Goal: Information Seeking & Learning: Understand process/instructions

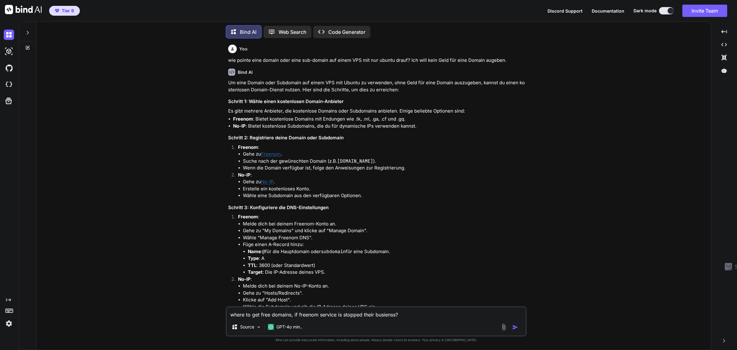
scroll to position [852, 0]
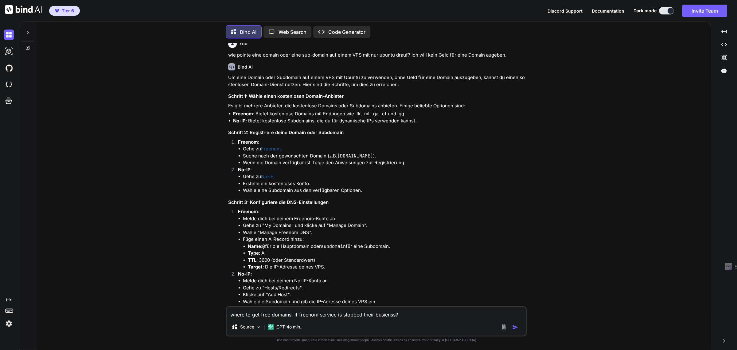
click at [288, 28] on p "Web Search" at bounding box center [293, 31] width 28 height 7
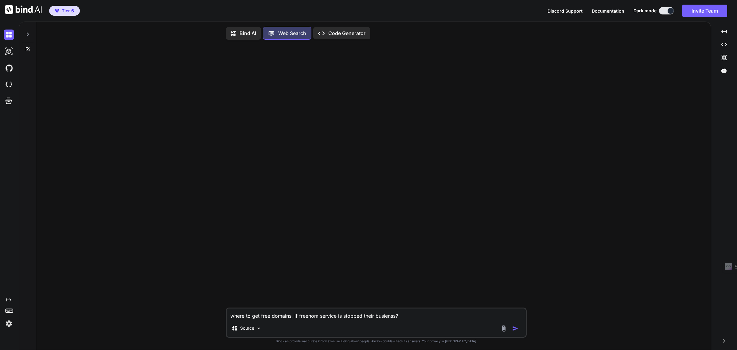
scroll to position [3, 0]
click at [247, 30] on p "Bind AI" at bounding box center [248, 31] width 17 height 7
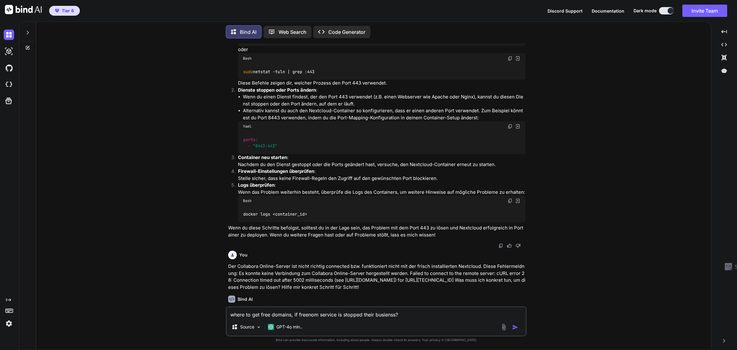
scroll to position [115, 0]
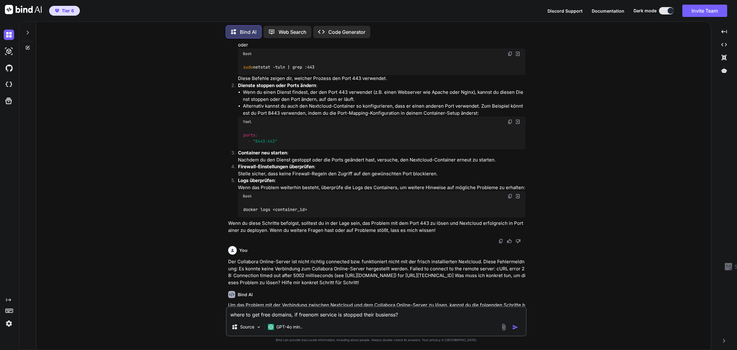
click at [319, 263] on p "Der Collabora Online-Server ist nicht richtig connected bzw. funktioniert nicht…" at bounding box center [376, 272] width 297 height 28
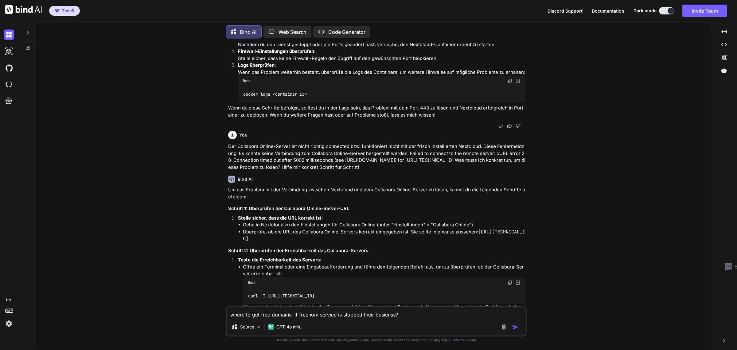
scroll to position [0, 0]
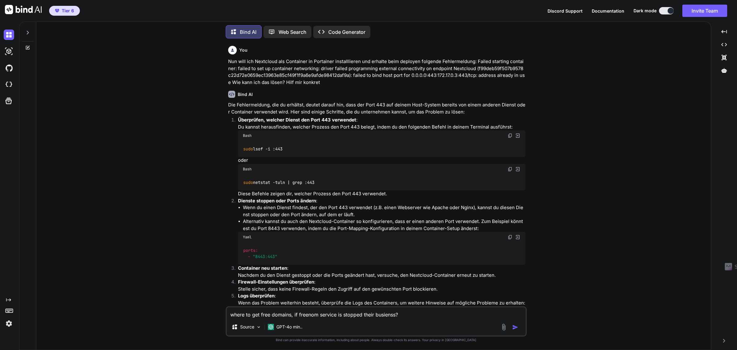
click at [29, 30] on icon at bounding box center [27, 32] width 5 height 5
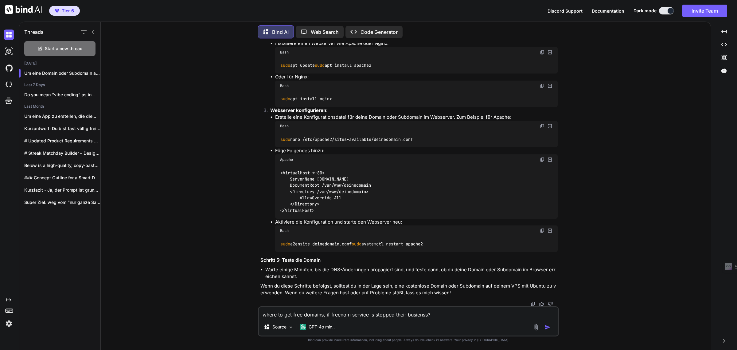
scroll to position [1210, 0]
click at [316, 30] on p "Web Search" at bounding box center [325, 31] width 28 height 7
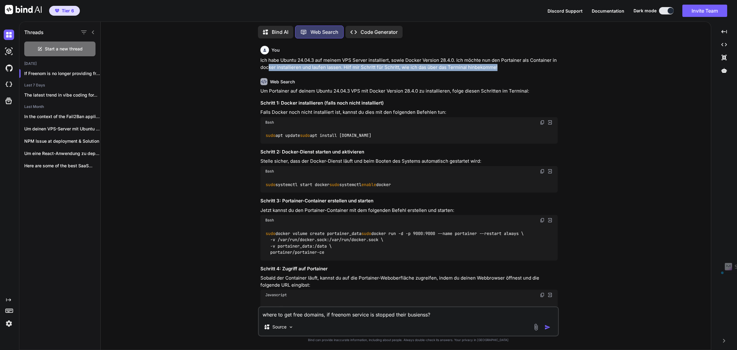
drag, startPoint x: 515, startPoint y: 65, endPoint x: 260, endPoint y: 63, distance: 254.4
click at [263, 65] on p "Ich habe Ubuntu 24.04.3 auf meinem VPS Server installiert, sowie Docker Version…" at bounding box center [409, 64] width 297 height 14
click at [261, 63] on p "Ich habe Ubuntu 24.04.3 auf meinem VPS Server installiert, sowie Docker Version…" at bounding box center [409, 64] width 297 height 14
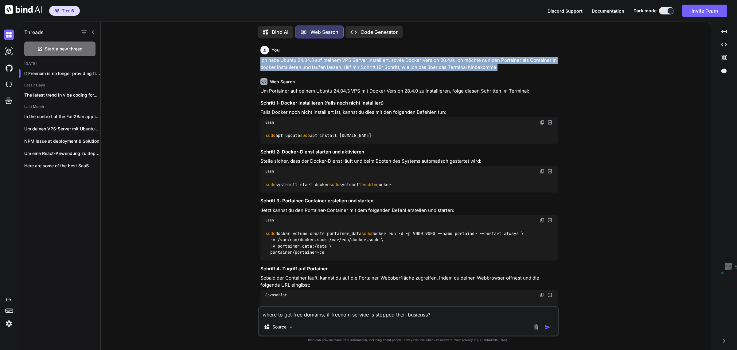
drag, startPoint x: 261, startPoint y: 59, endPoint x: 524, endPoint y: 68, distance: 264.1
click at [524, 68] on p "Ich habe Ubuntu 24.04.3 auf meinem VPS Server installiert, sowie Docker Version…" at bounding box center [409, 64] width 297 height 14
copy p "Ich habe Ubuntu 24.04.3 auf meinem VPS Server installiert, sowie Docker Version…"
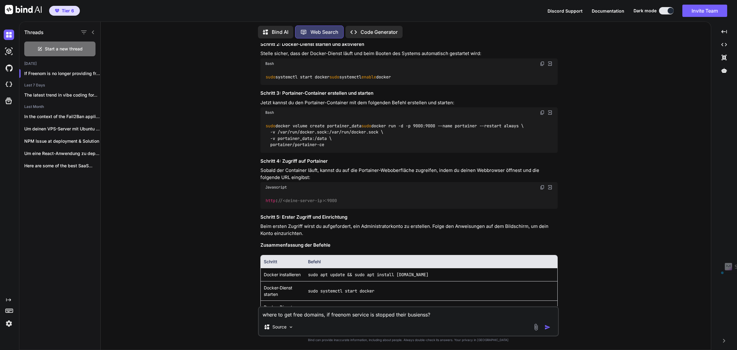
scroll to position [230, 0]
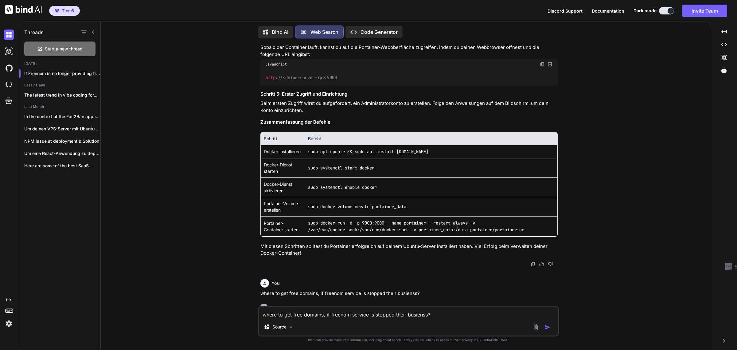
click at [304, 315] on textarea "where to get free domains, if freenom service is stopped their busienss?" at bounding box center [408, 312] width 299 height 11
type textarea "x"
type textarea "H"
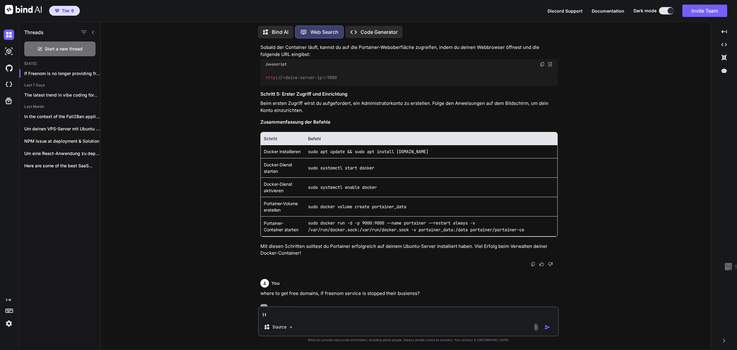
type textarea "x"
type textarea "Ho"
type textarea "x"
type textarea "How"
type textarea "x"
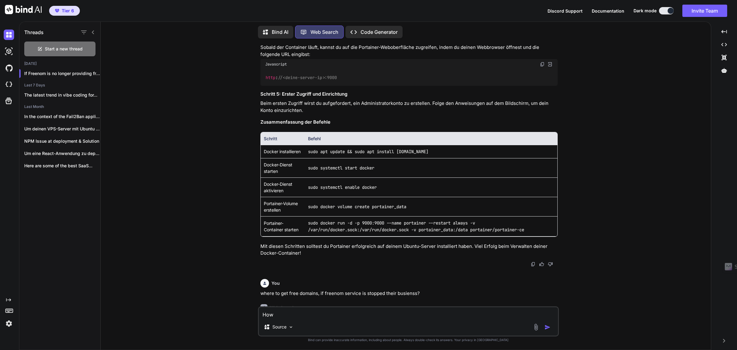
type textarea "How"
type textarea "x"
type textarea "How t"
type textarea "x"
type textarea "How to"
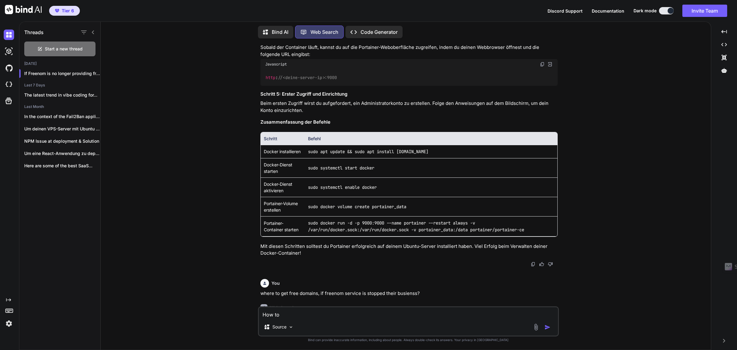
type textarea "x"
type textarea "How to"
type textarea "x"
type textarea "How to i"
type textarea "x"
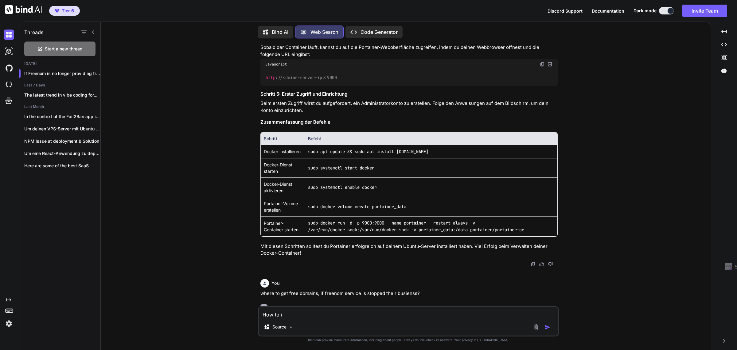
type textarea "How to in"
type textarea "x"
type textarea "How to ins"
type textarea "x"
type textarea "How to inst"
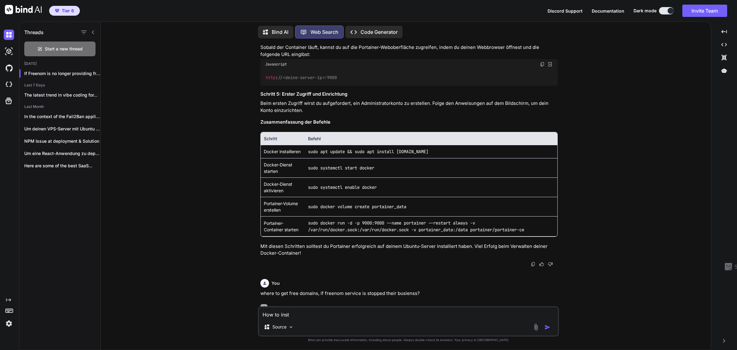
type textarea "x"
type textarea "How to insta"
type textarea "x"
type textarea "How to instal"
type textarea "x"
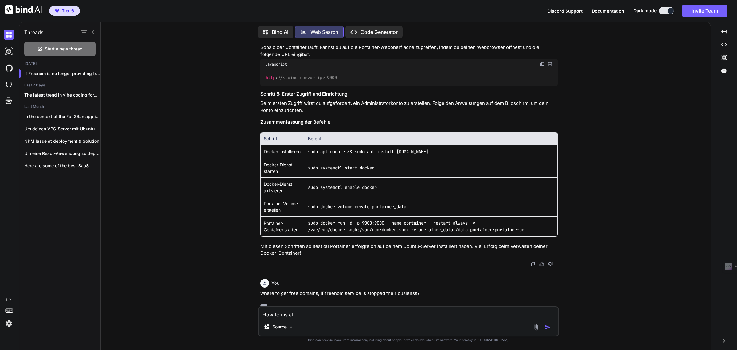
type textarea "How to install"
type textarea "x"
type textarea "How to install"
type textarea "x"
type textarea "How to install p"
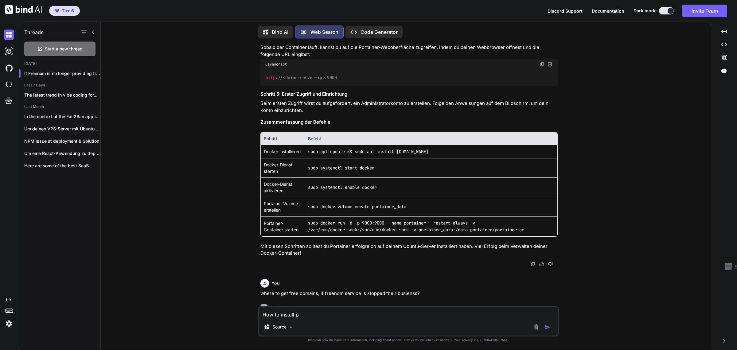
type textarea "x"
type textarea "How to install po"
type textarea "x"
type textarea "How to install por"
type textarea "x"
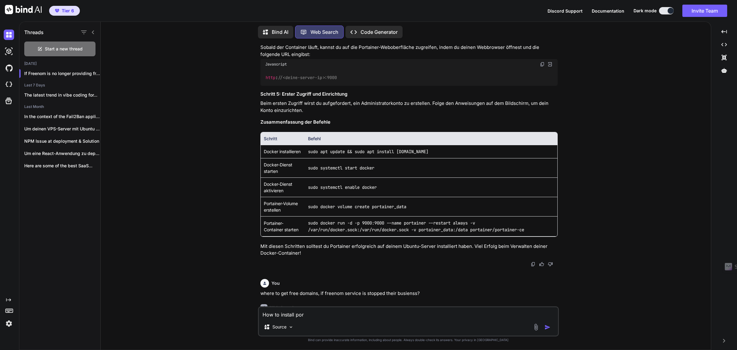
type textarea "How to install port"
type textarea "x"
type textarea "How to install porta"
type textarea "x"
type textarea "How to install portai"
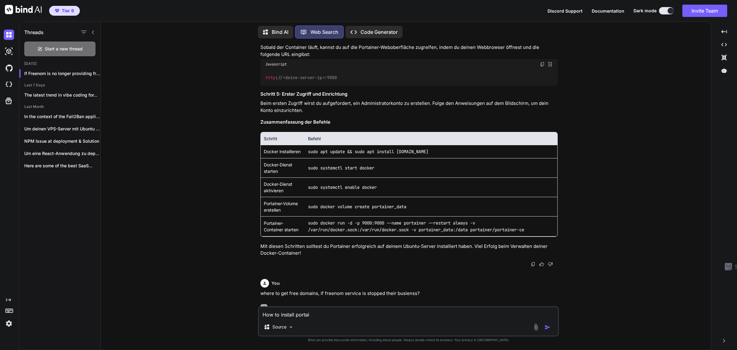
type textarea "x"
type textarea "How to install portain"
type textarea "x"
type textarea "How to install portaine"
type textarea "x"
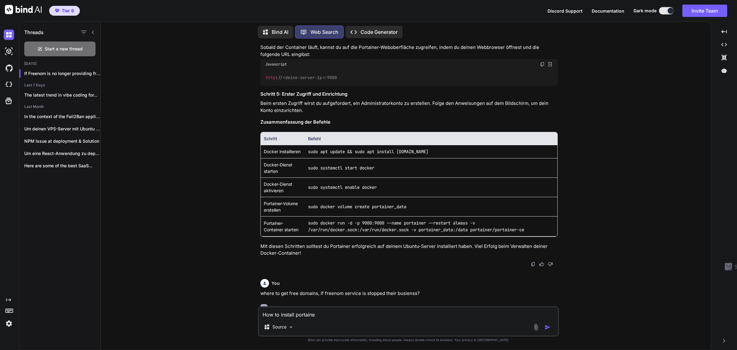
type textarea "How to install portainer"
type textarea "x"
type textarea "How to install portaine"
type textarea "x"
type textarea "How to install portain"
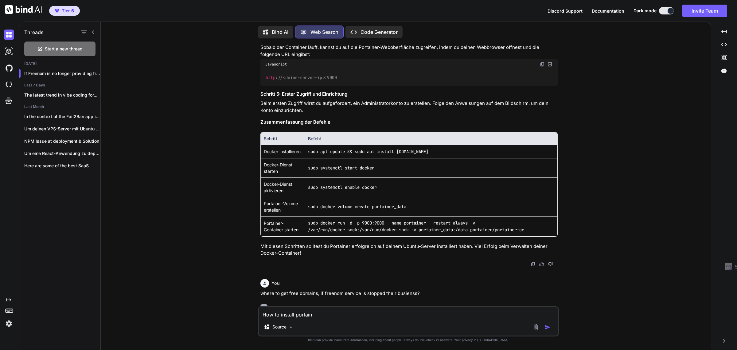
type textarea "x"
type textarea "How to install portai"
type textarea "x"
type textarea "How to install porta"
type textarea "x"
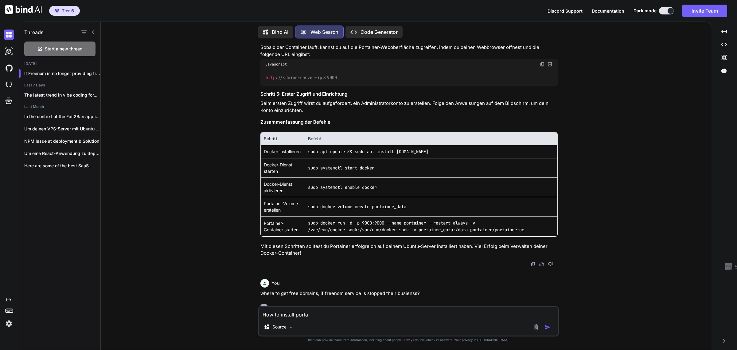
type textarea "How to install port"
type textarea "x"
type textarea "How to install por"
type textarea "x"
type textarea "How to install po"
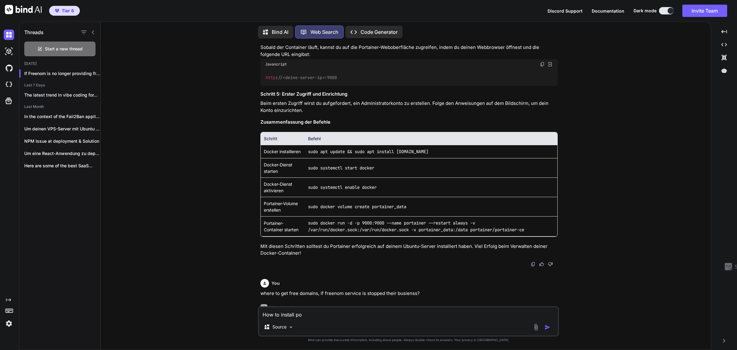
type textarea "x"
type textarea "How to install p"
type textarea "x"
type textarea "How to install"
type textarea "x"
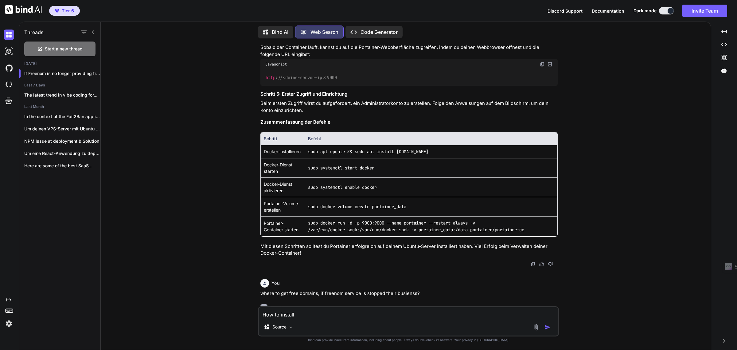
type textarea "How to install"
type textarea "x"
type textarea "How to instal"
type textarea "x"
type textarea "How to insta"
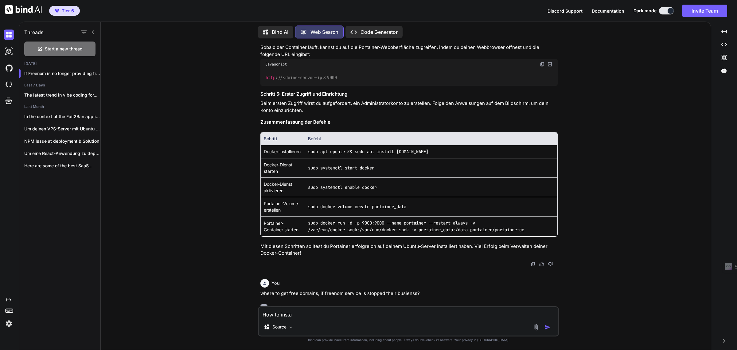
type textarea "x"
type textarea "How to inst"
type textarea "x"
type textarea "How to ins"
type textarea "x"
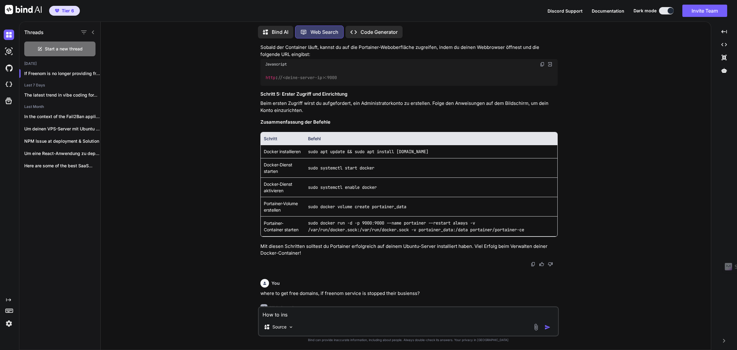
type textarea "How to in"
type textarea "x"
type textarea "How to i"
type textarea "x"
type textarea "How to"
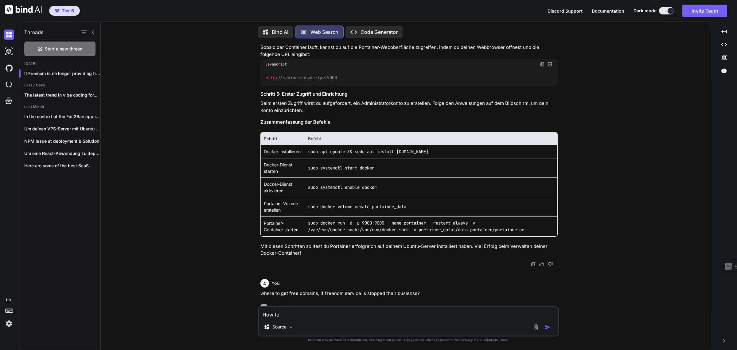
type textarea "x"
type textarea "How to"
type textarea "x"
type textarea "How t"
type textarea "x"
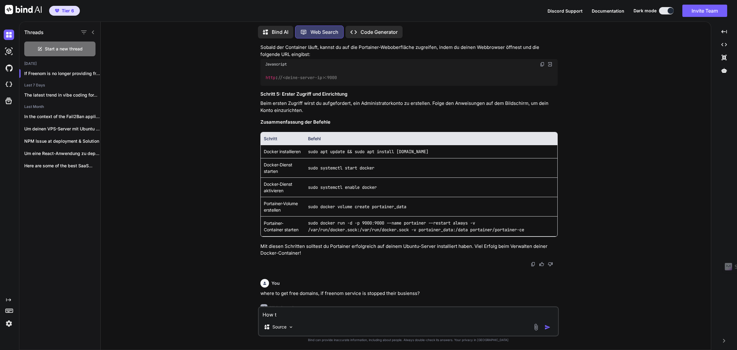
type textarea "How"
type textarea "x"
type textarea "How"
type textarea "x"
type textarea "Ho"
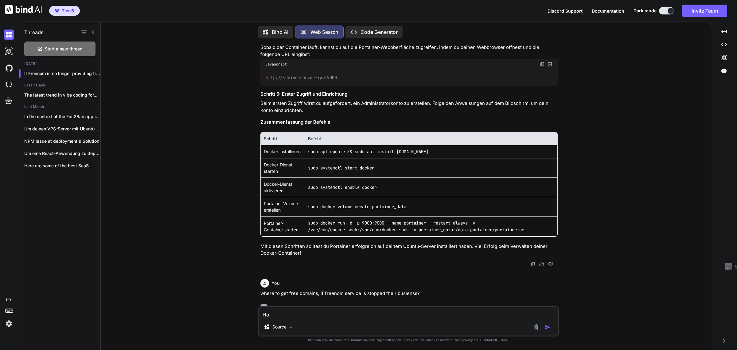
type textarea "x"
type textarea "H"
type textarea "x"
paste textarea "Ich habe Ubuntu 24.04.3 auf meinem VPS Server installiert, sowie Docker Version…"
type textarea "x"
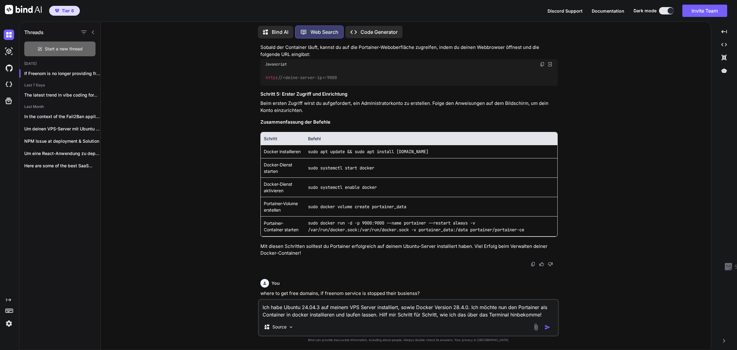
type textarea "Ich habe Ubuntu 24.04.3 auf meinem VPS Server installiert, sowie Docker Version…"
click at [65, 46] on span "Start a new thread" at bounding box center [64, 49] width 38 height 6
click at [34, 70] on p "New chat" at bounding box center [62, 73] width 76 height 6
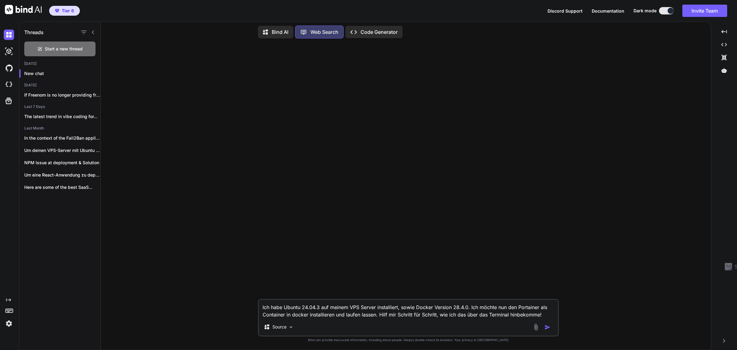
scroll to position [0, 0]
click at [547, 314] on textarea "Ich habe Ubuntu 24.04.3 auf meinem VPS Server installiert, sowie Docker Version…" at bounding box center [408, 309] width 299 height 18
type textarea "x"
type textarea "Ich habe Ubuntu 24.04.3 auf meinem VPS Server installiert, sowie Docker Version…"
type textarea "x"
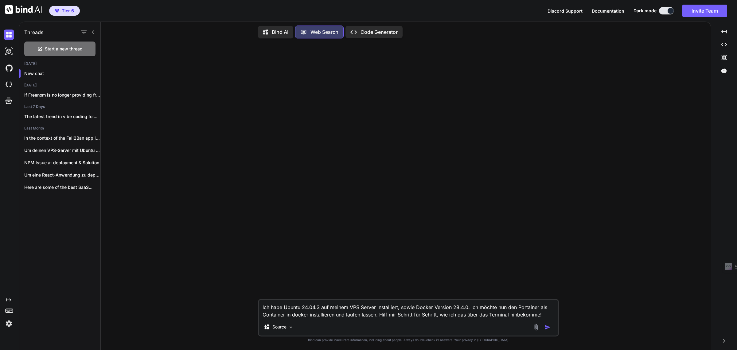
type textarea "Ich habe Ubuntu 24.04.3 auf meinem VPS Server installiert, sowie Docker Version…"
type textarea "x"
type textarea "Ich habe Ubuntu 24.04.3 auf meinem VPS Server installiert, sowie Docker Version…"
type textarea "x"
type textarea "Ich habe Ubuntu 24.04.3 auf meinem VPS Server installiert, sowie Docker Version…"
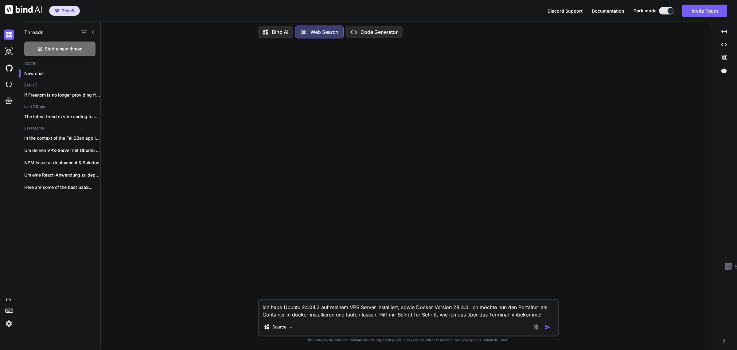
type textarea "x"
type textarea "Ich habe Ubuntu 24.04.3 auf meinem VPS Server installiert, sowie Docker Version…"
type textarea "x"
type textarea "Ich habe Ubuntu 24.04.3 auf meinem VPS Server installiert, sowie Docker Version…"
type textarea "x"
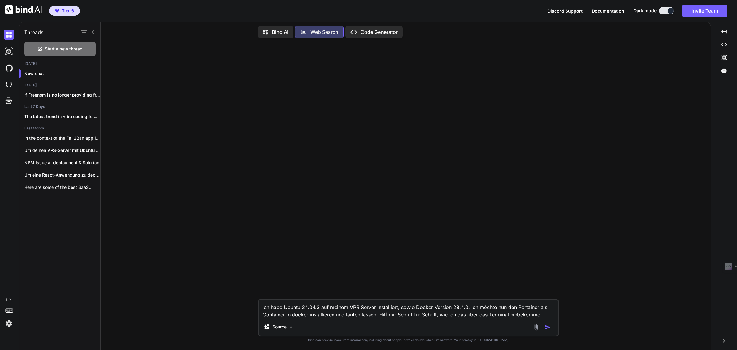
type textarea "Ich habe Ubuntu 24.04.3 auf meinem VPS Server installiert, sowie Docker Version…"
type textarea "x"
type textarea "Ich habe Ubuntu 24.04.3 auf meinem VPS Server installiert, sowie Docker Version…"
type textarea "x"
type textarea "Ich habe Ubuntu 24.04.3 auf meinem VPS Server installiert, sowie Docker Version…"
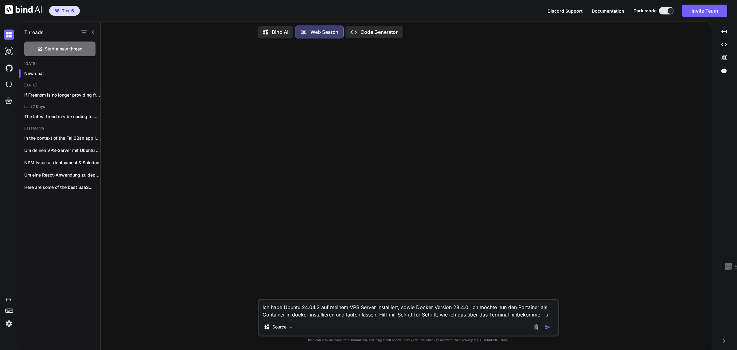
type textarea "x"
type textarea "Ich habe Ubuntu 24.04.3 auf meinem VPS Server installiert, sowie Docker Version…"
type textarea "x"
type textarea "Ich habe Ubuntu 24.04.3 auf meinem VPS Server installiert, sowie Docker Version…"
type textarea "x"
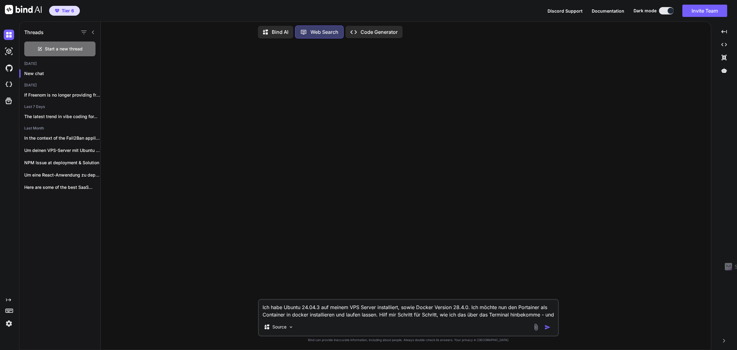
type textarea "Ich habe Ubuntu 24.04.3 auf meinem VPS Server installiert, sowie Docker Version…"
type textarea "x"
type textarea "Ich habe Ubuntu 24.04.3 auf meinem VPS Server installiert, sowie Docker Version…"
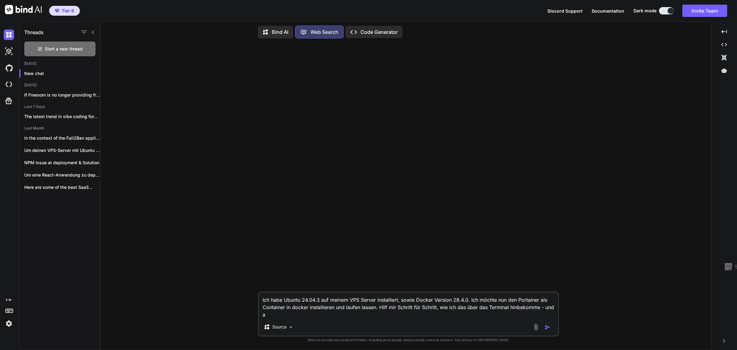
type textarea "x"
type textarea "Ich habe Ubuntu 24.04.3 auf meinem VPS Server installiert, sowie Docker Version…"
type textarea "x"
type textarea "Ich habe Ubuntu 24.04.3 auf meinem VPS Server installiert, sowie Docker Version…"
type textarea "x"
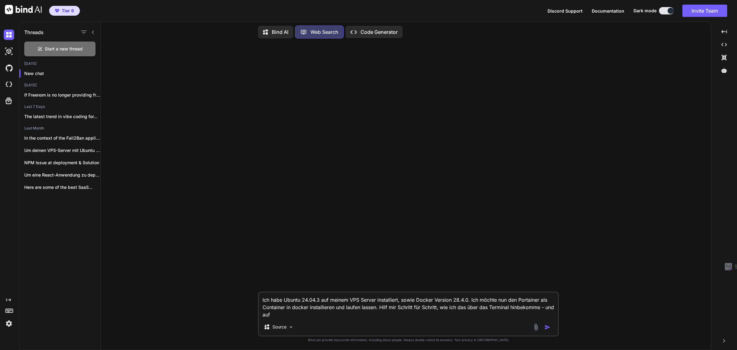
type textarea "Ich habe Ubuntu 24.04.3 auf meinem VPS Server installiert, sowie Docker Version…"
type textarea "x"
type textarea "Ich habe Ubuntu 24.04.3 auf meinem VPS Server installiert, sowie Docker Version…"
type textarea "x"
type textarea "Ich habe Ubuntu 24.04.3 auf meinem VPS Server installiert, sowie Docker Version…"
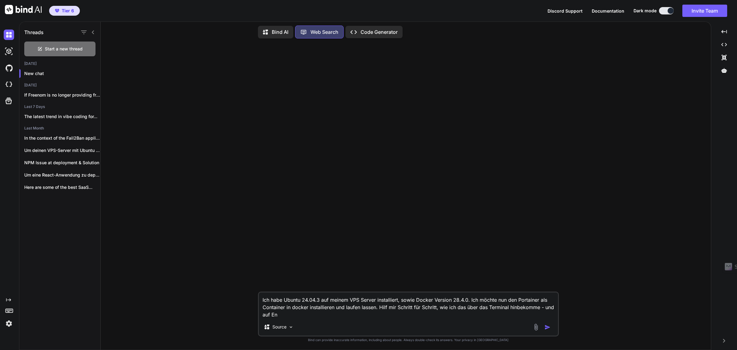
type textarea "x"
type textarea "Ich habe Ubuntu 24.04.3 auf meinem VPS Server installiert, sowie Docker Version…"
type textarea "x"
type textarea "Ich habe Ubuntu 24.04.3 auf meinem VPS Server installiert, sowie Docker Version…"
type textarea "x"
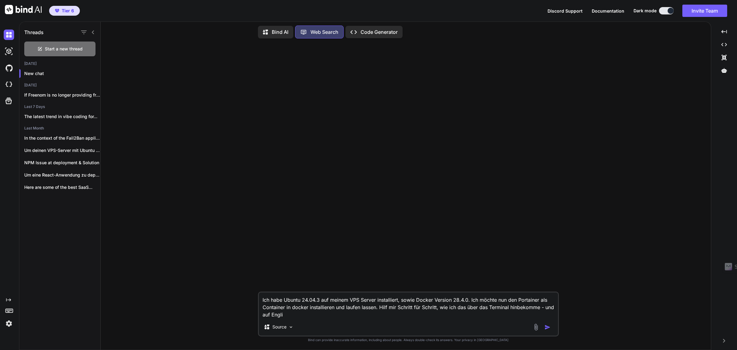
type textarea "Ich habe Ubuntu 24.04.3 auf meinem VPS Server installiert, sowie Docker Version…"
type textarea "x"
type textarea "Ich habe Ubuntu 24.04.3 auf meinem VPS Server installiert, sowie Docker Version…"
type textarea "x"
type textarea "Ich habe Ubuntu 24.04.3 auf meinem VPS Server installiert, sowie Docker Version…"
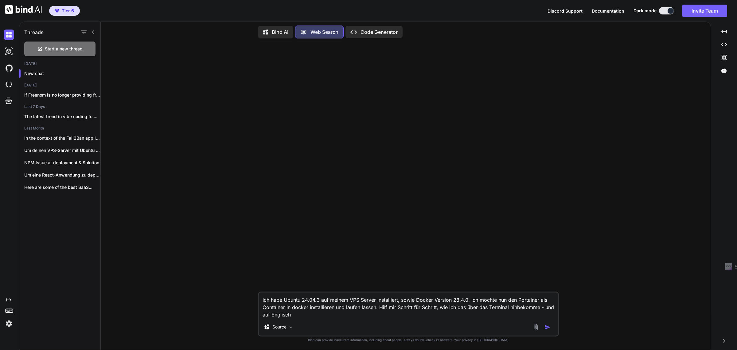
type textarea "x"
type textarea "Ich habe Ubuntu 24.04.3 auf meinem VPS Server installiert, sowie Docker Version…"
drag, startPoint x: 400, startPoint y: 297, endPoint x: 468, endPoint y: 300, distance: 67.3
click at [468, 300] on textarea "Ich habe Ubuntu 24.04.3 auf meinem VPS Server installiert, sowie Docker Version…" at bounding box center [408, 305] width 299 height 26
type textarea "x"
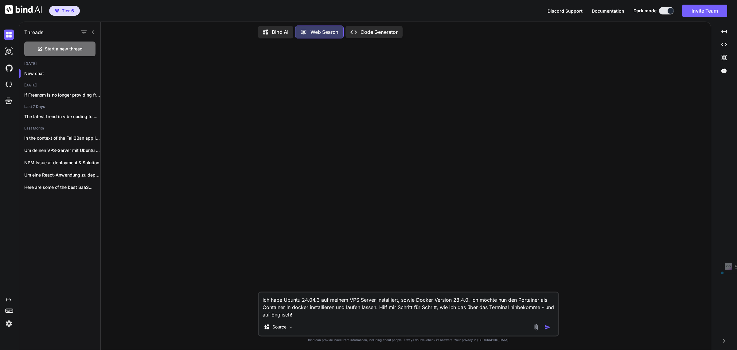
type textarea "Ich habe Ubuntu 24.04.3 auf meinem VPS Server installiert, I Ich möchte nun den…"
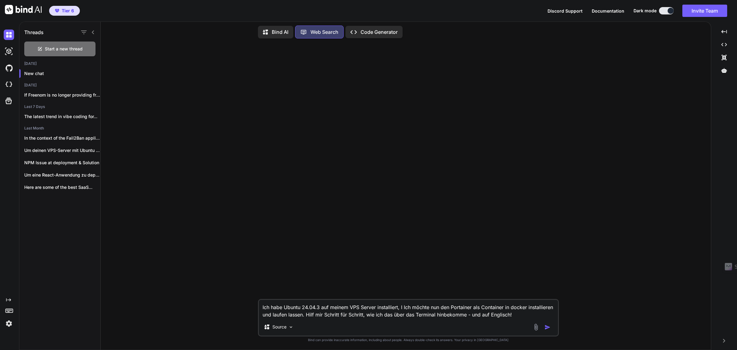
type textarea "x"
type textarea "Ich habe Ubuntu 24.04.3 auf meinem VPS Server installiert, Ic Ich möchte nun de…"
type textarea "x"
type textarea "Ich habe Ubuntu 24.04.3 auf meinem VPS Server installiert, Ich Ich möchte nun d…"
type textarea "x"
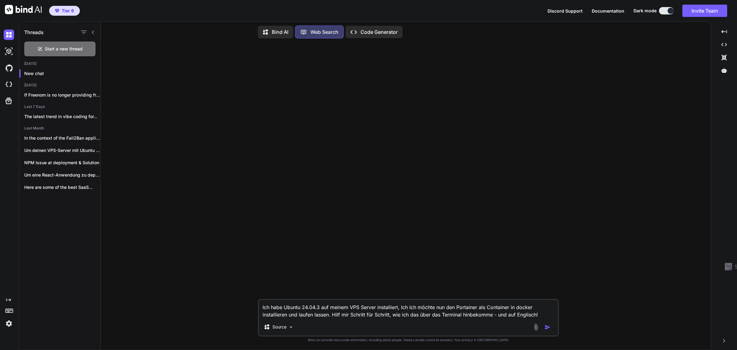
type textarea "Ich habe Ubuntu 24.04.3 auf meinem VPS Server installiert, Ich Ich möchte nun d…"
type textarea "x"
type textarea "Ich habe Ubuntu 24.04.3 auf meinem VPS Server installiert, Ich m Ich möchte nun…"
type textarea "x"
type textarea "Ich habe Ubuntu 24.04.3 auf meinem VPS Server installiert, Ich mö Ich möchte nu…"
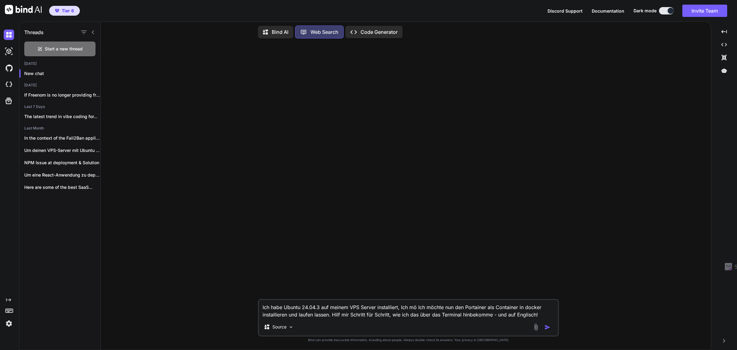
type textarea "x"
type textarea "Ich habe Ubuntu 24.04.3 auf meinem VPS Server installiert, Ich möc Ich möchte n…"
type textarea "x"
type textarea "Ich habe Ubuntu 24.04.3 auf meinem VPS Server installiert, Ich möch Ich möchte …"
type textarea "x"
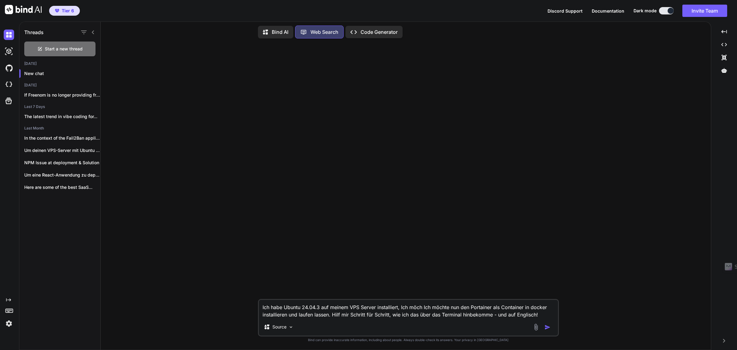
type textarea "Ich habe Ubuntu 24.04.3 auf meinem VPS Server installiert, Ich möcht Ich möchte…"
type textarea "x"
type textarea "Ich habe Ubuntu 24.04.3 auf meinem VPS Server installiert, Ich möchte Ich möcht…"
type textarea "x"
type textarea "Ich habe Ubuntu 24.04.3 auf meinem VPS Server installiert, Ich möchte Ich möcht…"
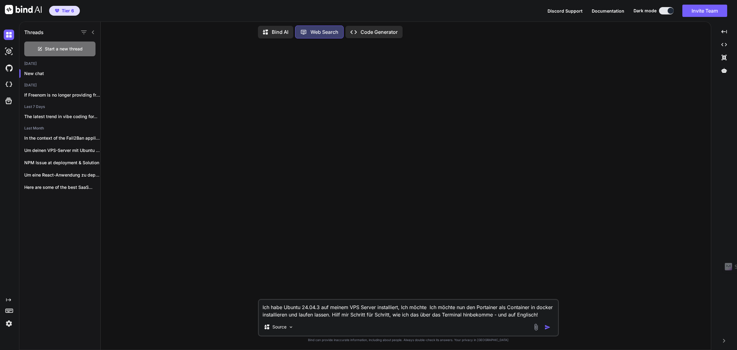
type textarea "x"
type textarea "Ich habe Ubuntu 24.04.3 auf meinem VPS Server installiert, Ich möchte n Ich möc…"
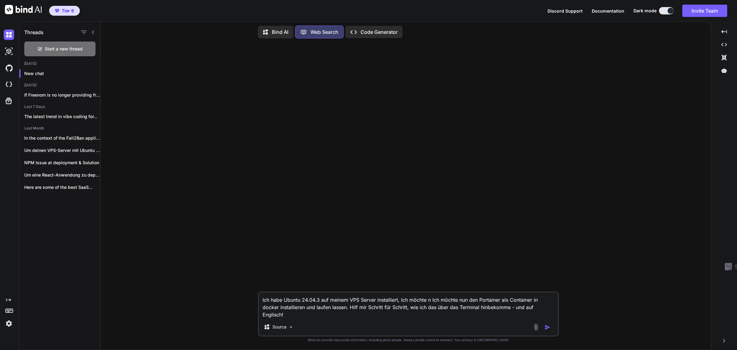
type textarea "x"
type textarea "Ich habe Ubuntu 24.04.3 auf meinem VPS Server installiert, Ich möchte nu Ich mö…"
type textarea "x"
type textarea "Ich habe Ubuntu 24.04.3 auf meinem VPS Server installiert, Ich möchte nun Ich m…"
type textarea "x"
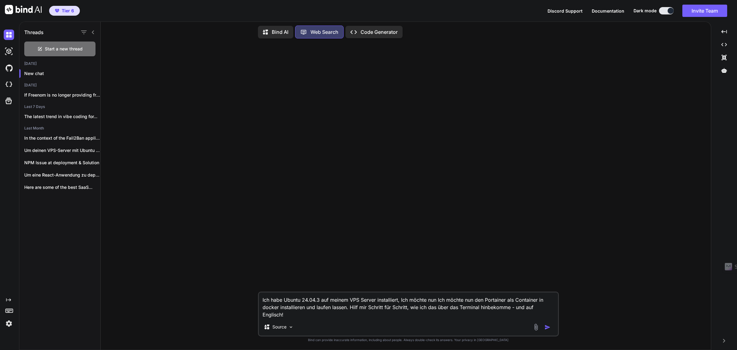
type textarea "Ich habe Ubuntu 24.04.3 auf meinem VPS Server installiert, Ich möchte nun Ich m…"
type textarea "x"
type textarea "Ich habe Ubuntu 24.04.3 auf meinem VPS Server installiert, Ich möchte nun d Ich…"
type textarea "x"
type textarea "Ich habe Ubuntu 24.04.3 auf meinem VPS Server installiert, Ich möchte nun di Ic…"
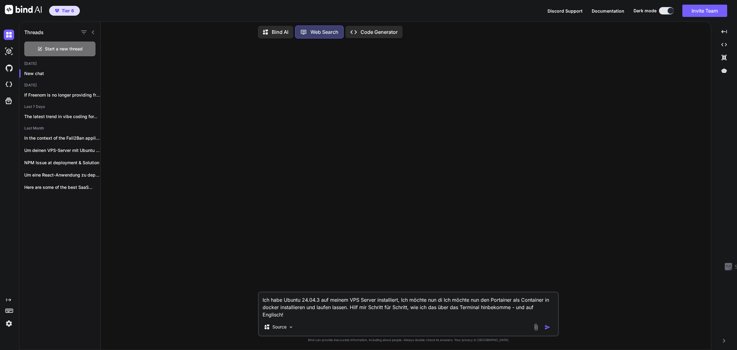
type textarea "x"
type textarea "Ich habe Ubuntu 24.04.3 auf meinem VPS Server installiert, Ich möchte nun die I…"
type textarea "x"
type textarea "Ich habe Ubuntu 24.04.3 auf meinem VPS Server installiert, Ich möchte nun die I…"
type textarea "x"
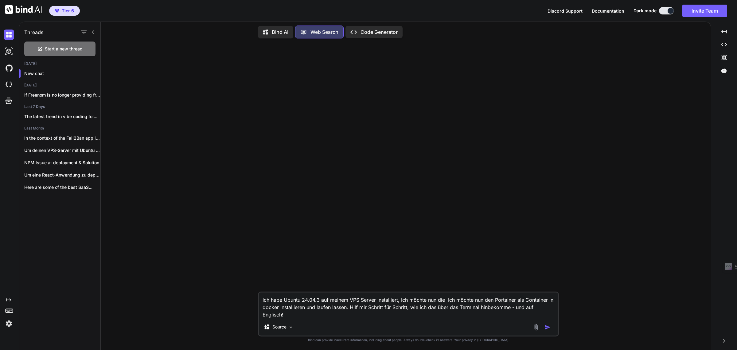
type textarea "Ich habe Ubuntu 24.04.3 auf meinem VPS Server installiert, Ich möchte nun die a…"
type textarea "x"
type textarea "Ich habe Ubuntu 24.04.3 auf meinem VPS Server installiert, Ich möchte nun die a…"
type textarea "x"
type textarea "Ich habe Ubuntu 24.04.3 auf meinem VPS Server installiert, Ich möchte nun die a…"
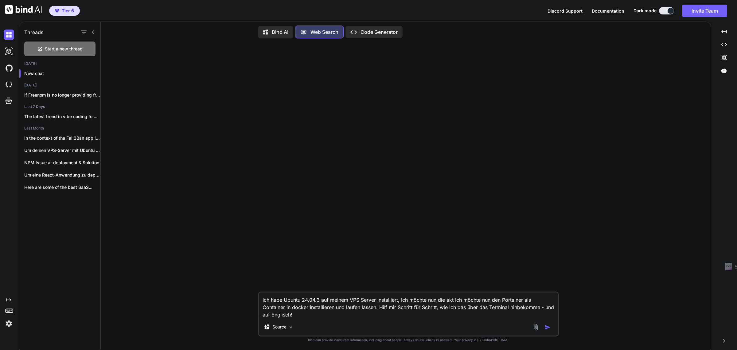
type textarea "x"
type textarea "Ich habe Ubuntu 24.04.3 auf meinem VPS Server installiert, Ich möchte nun die a…"
type textarea "x"
type textarea "Ich habe Ubuntu 24.04.3 auf meinem VPS Server installiert, Ich möchte nun die a…"
type textarea "x"
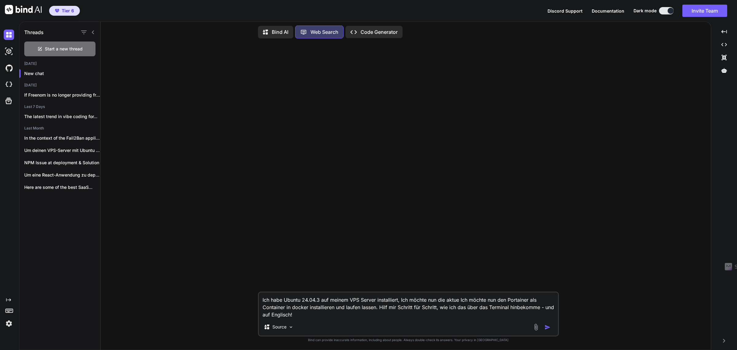
type textarea "Ich habe Ubuntu 24.04.3 auf meinem VPS Server installiert, Ich möchte nun die a…"
type textarea "x"
type textarea "Ich habe Ubuntu 24.04.3 auf meinem VPS Server installiert, Ich möchte nun die a…"
type textarea "x"
type textarea "Ich habe Ubuntu 24.04.3 auf meinem VPS Server installiert, Ich möchte nun die a…"
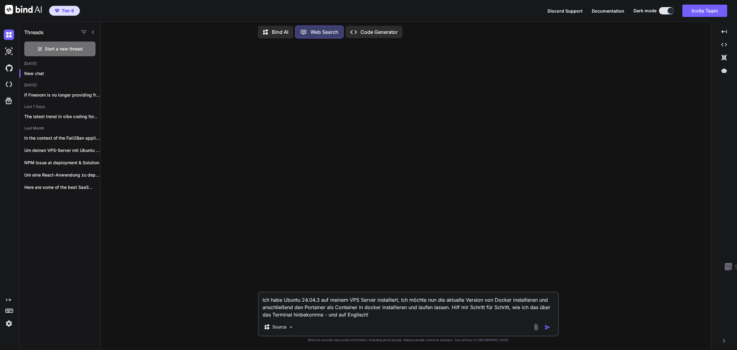
click at [367, 307] on textarea "Ich habe Ubuntu 24.04.3 auf meinem VPS Server installiert, Ich möchte nun die a…" at bounding box center [408, 305] width 299 height 26
click at [383, 306] on textarea "Ich habe Ubuntu 24.04.3 auf meinem VPS Server installiert, Ich möchte nun die a…" at bounding box center [408, 305] width 299 height 26
click at [422, 308] on textarea "Ich habe Ubuntu 24.04.3 auf meinem VPS Server installiert, Ich möchte nun die a…" at bounding box center [408, 305] width 299 height 26
click at [454, 306] on textarea "Ich habe Ubuntu 24.04.3 auf meinem VPS Server installiert, Ich möchte nun die a…" at bounding box center [408, 305] width 299 height 26
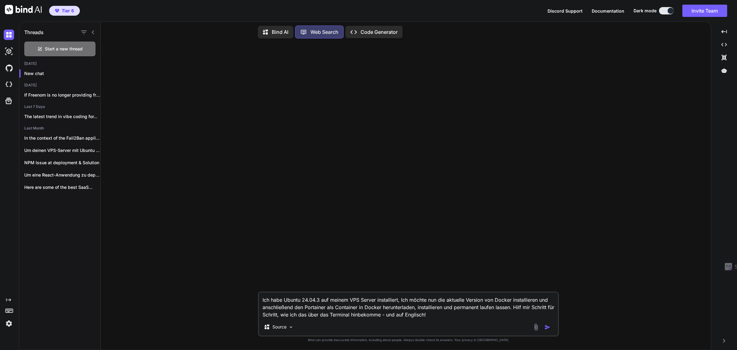
click at [446, 314] on textarea "Ich habe Ubuntu 24.04.3 auf meinem VPS Server installiert, Ich möchte nun die a…" at bounding box center [408, 305] width 299 height 26
click at [547, 326] on img "button" at bounding box center [548, 327] width 6 height 6
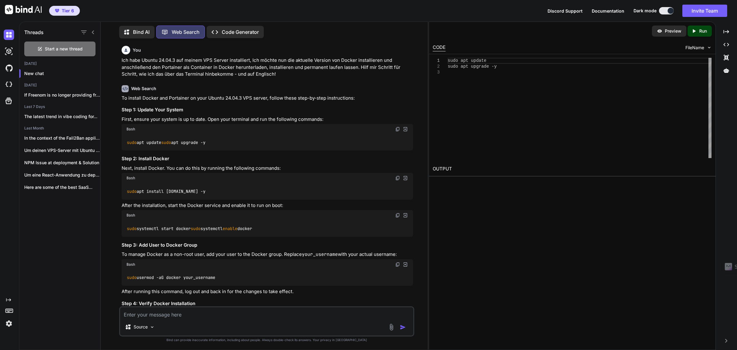
click at [139, 97] on p "To install Docker and Portainer on your Ubuntu 24.04.3 VPS server, follow these…" at bounding box center [268, 98] width 292 height 7
copy div "To install Docker and Portainer on your Ubuntu 24.04.3 VPS server, follow these…"
click at [134, 110] on h3 "Step 1: Update Your System" at bounding box center [268, 109] width 292 height 7
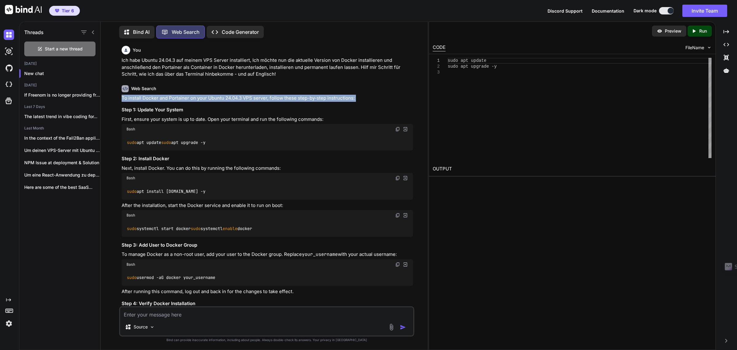
click at [134, 110] on h3 "Step 1: Update Your System" at bounding box center [268, 109] width 292 height 7
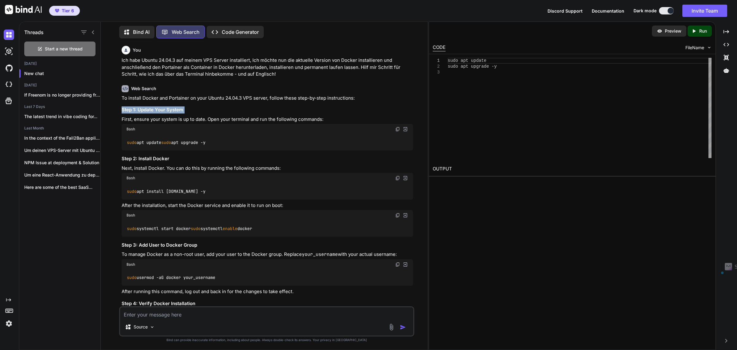
copy div "Step 1: Update Your System"
click at [149, 119] on p "First, ensure your system is up to date. Open your terminal and run the followi…" at bounding box center [268, 119] width 292 height 7
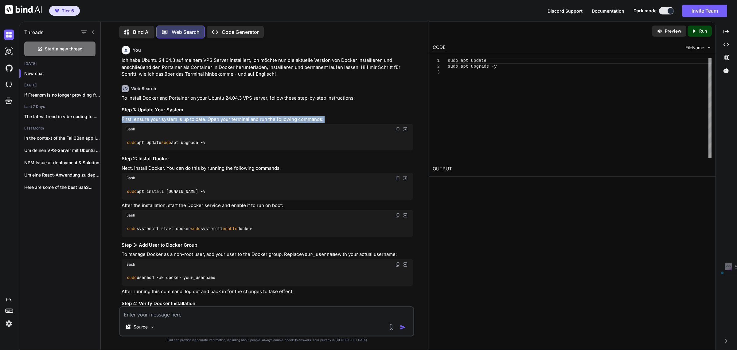
copy div "First, ensure your system is up to date. Open your terminal and run the followi…"
drag, startPoint x: 400, startPoint y: 128, endPoint x: 26, endPoint y: 204, distance: 381.1
click at [400, 128] on img at bounding box center [397, 129] width 5 height 5
click at [135, 162] on h3 "Step 2: Install Docker" at bounding box center [268, 158] width 292 height 7
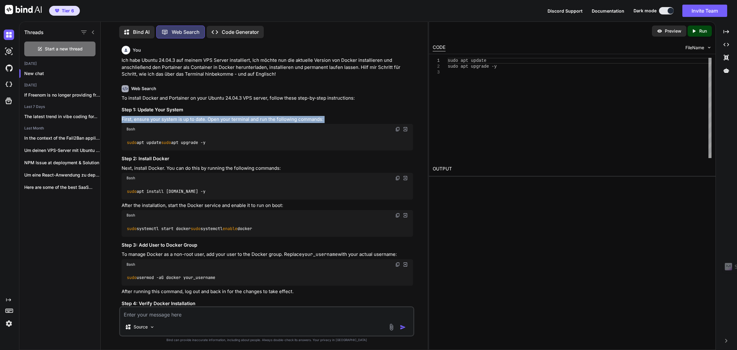
click at [135, 162] on h3 "Step 2: Install Docker" at bounding box center [268, 158] width 292 height 7
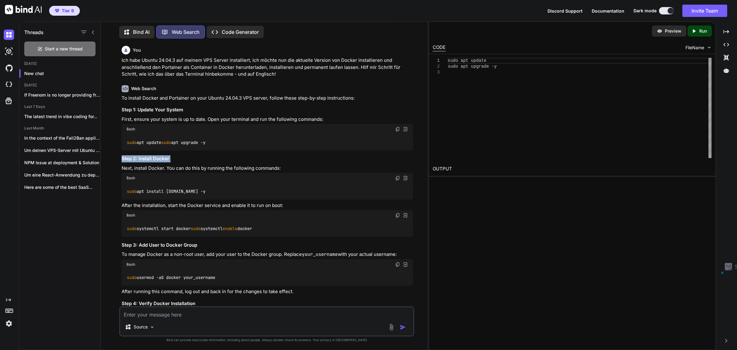
copy div "Step 2: Install Docker"
click at [149, 162] on h3 "Step 2: Install Docker" at bounding box center [268, 158] width 292 height 7
copy div "Step 2: Install Docker"
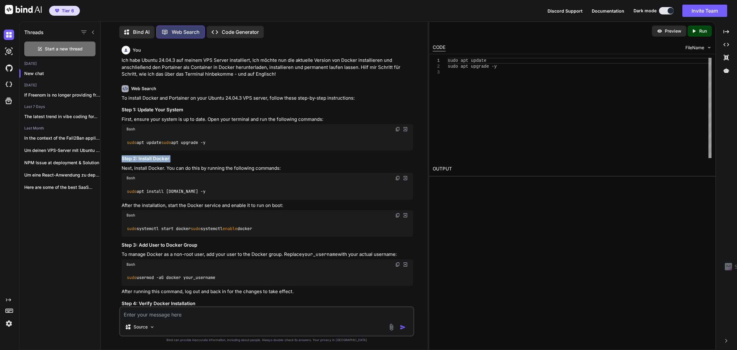
click at [182, 172] on p "Next, install Docker. You can do this by running the following commands:" at bounding box center [268, 168] width 292 height 7
copy div "Next, install Docker. You can do this by running the following commands:"
drag, startPoint x: 201, startPoint y: 198, endPoint x: 210, endPoint y: 200, distance: 9.0
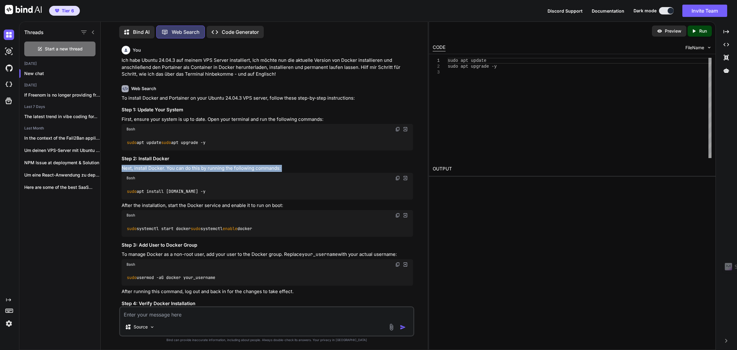
click at [201, 198] on div "sudo apt install [DOMAIN_NAME] -y" at bounding box center [268, 191] width 292 height 16
click at [400, 180] on img at bounding box center [397, 177] width 5 height 5
drag, startPoint x: 397, startPoint y: 129, endPoint x: 13, endPoint y: 189, distance: 388.7
click at [397, 129] on img at bounding box center [397, 129] width 5 height 5
click at [131, 208] on p "After the installation, start the Docker service and enable it to run on boot:" at bounding box center [268, 205] width 292 height 7
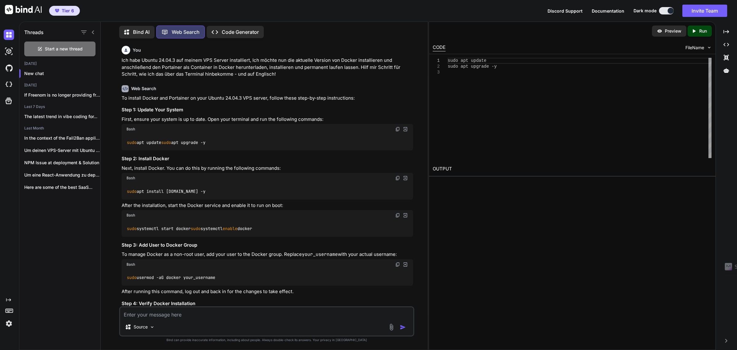
click at [131, 208] on p "After the installation, start the Docker service and enable it to run on boot:" at bounding box center [268, 205] width 292 height 7
copy div "After the installation, start the Docker service and enable it to run on boot:"
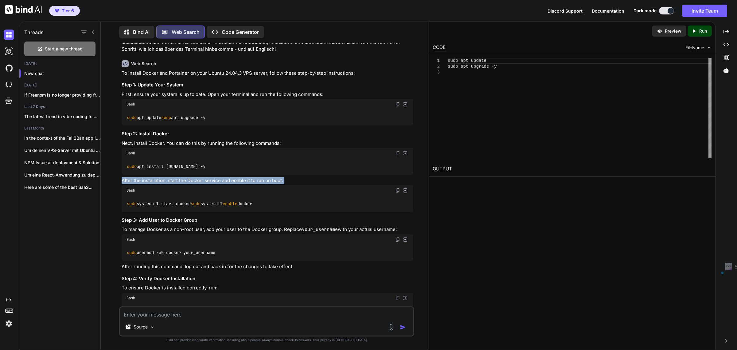
scroll to position [38, 0]
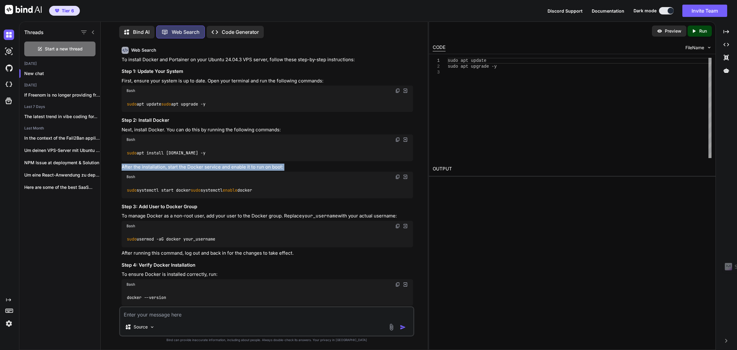
drag, startPoint x: 397, startPoint y: 183, endPoint x: 13, endPoint y: 246, distance: 389.8
click at [397, 179] on img at bounding box center [397, 176] width 5 height 5
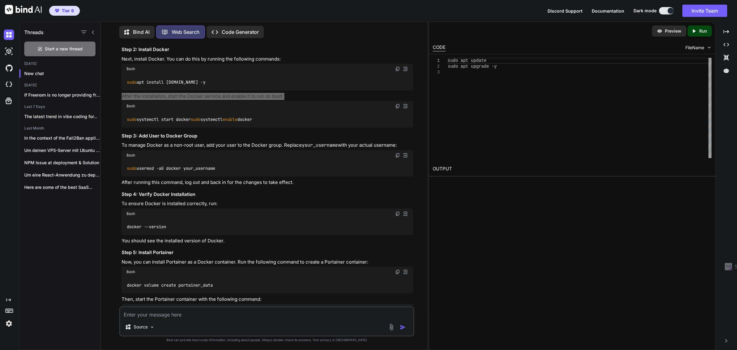
scroll to position [115, 0]
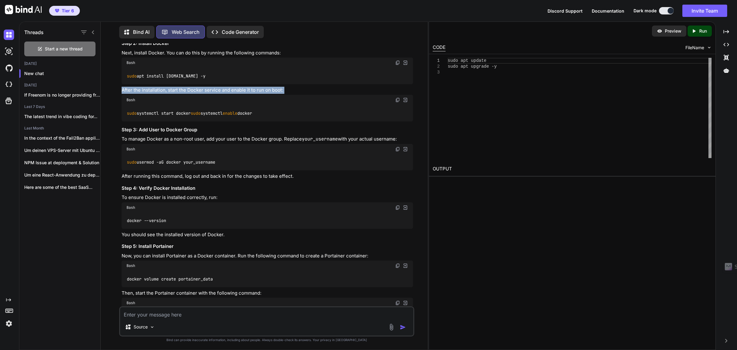
click at [143, 133] on h3 "Step 3: Add User to Docker Group" at bounding box center [268, 129] width 292 height 7
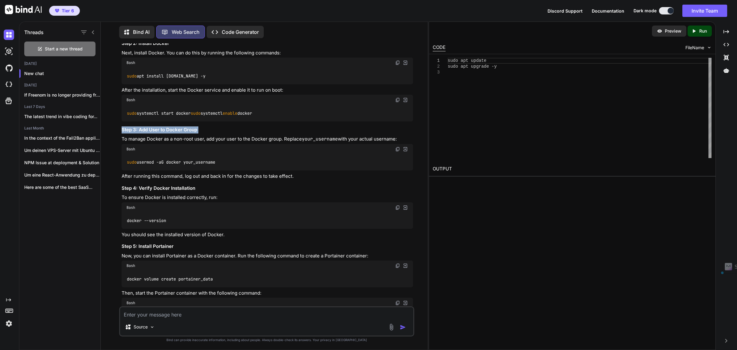
copy div "Step 3: Add User to Docker Group"
click at [128, 143] on p "To manage Docker as a non-root user, add your user to the Docker group. Replace…" at bounding box center [268, 138] width 292 height 7
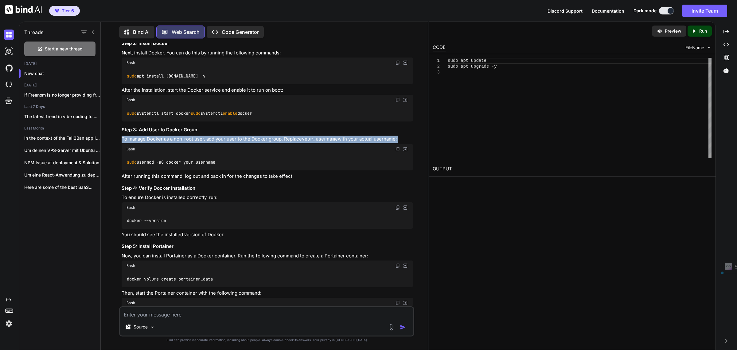
copy div "To manage Docker as a non-root user, add your user to the Docker group. Replace…"
drag, startPoint x: 398, startPoint y: 161, endPoint x: 18, endPoint y: 207, distance: 383.5
click at [398, 151] on img at bounding box center [397, 149] width 5 height 5
click at [149, 143] on p "To manage Docker as a non-root user, add your user to the Docker group. Replace…" at bounding box center [268, 138] width 292 height 7
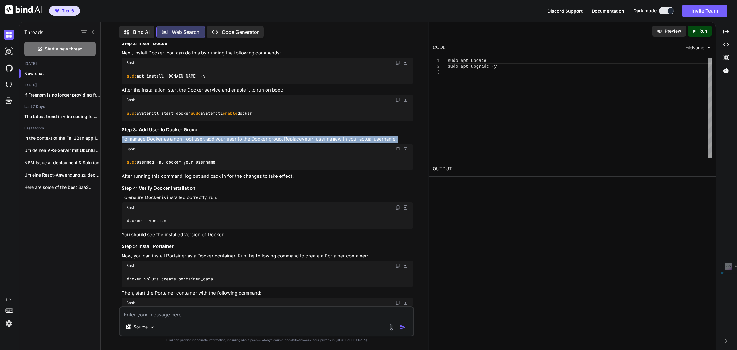
click at [149, 143] on p "To manage Docker as a non-root user, add your user to the Docker group. Replace…" at bounding box center [268, 138] width 292 height 7
drag, startPoint x: 398, startPoint y: 161, endPoint x: 1, endPoint y: 265, distance: 411.1
click at [398, 151] on img at bounding box center [397, 149] width 5 height 5
click at [183, 180] on p "After running this command, log out and back in for the changes to take effect." at bounding box center [268, 176] width 292 height 7
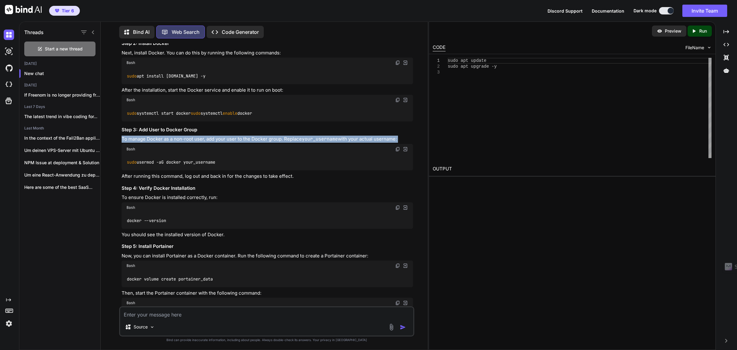
click at [183, 180] on p "After running this command, log out and back in for the changes to take effect." at bounding box center [268, 176] width 292 height 7
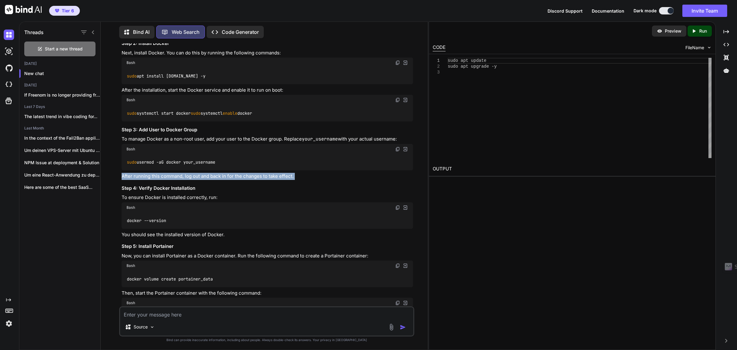
click at [145, 192] on h3 "Step 4: Verify Docker Installation" at bounding box center [268, 188] width 292 height 7
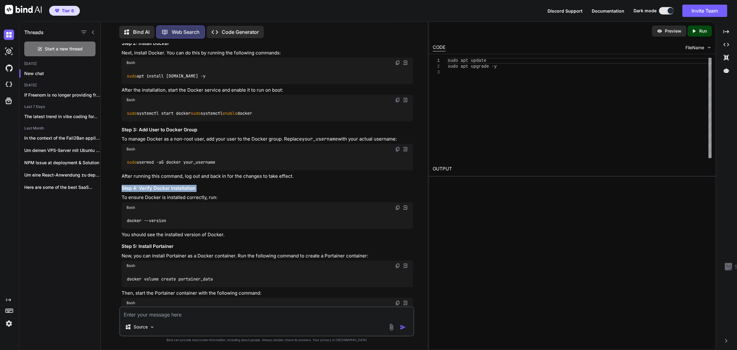
click at [186, 201] on p "To ensure Docker is installed correctly, run:" at bounding box center [268, 197] width 292 height 7
click at [398, 210] on img at bounding box center [397, 207] width 5 height 5
click at [146, 238] on p "You should see the installed version of Docker." at bounding box center [268, 234] width 292 height 7
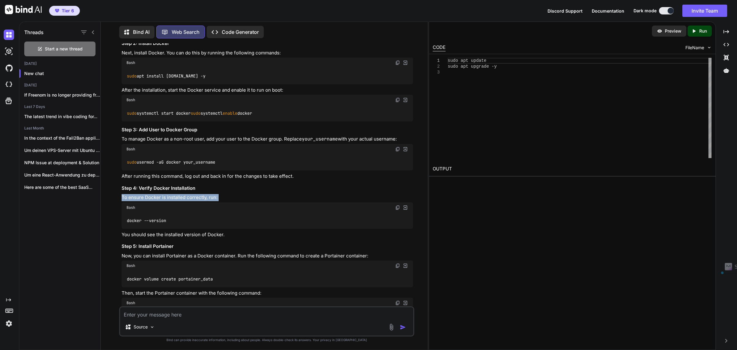
click at [146, 238] on p "You should see the installed version of Docker." at bounding box center [268, 234] width 292 height 7
click at [130, 250] on h3 "Step 5: Install Portainer" at bounding box center [268, 246] width 292 height 7
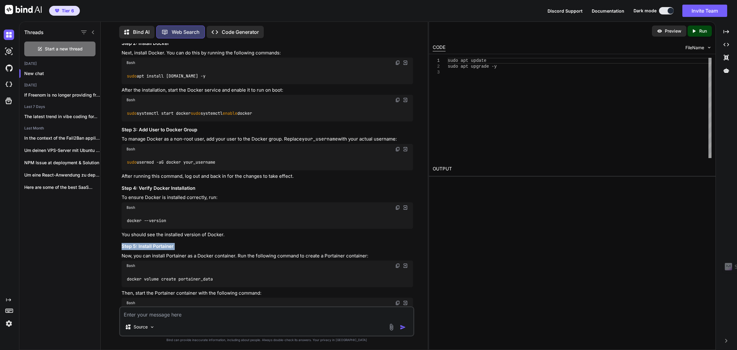
click at [180, 259] on p "Now, you can install Portainer as a Docker container. Run the following command…" at bounding box center [268, 255] width 292 height 7
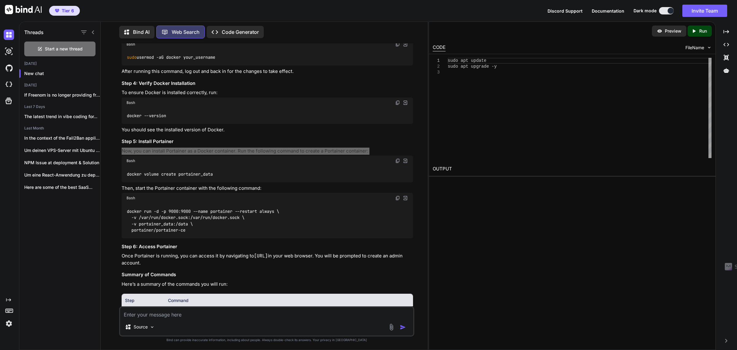
scroll to position [230, 0]
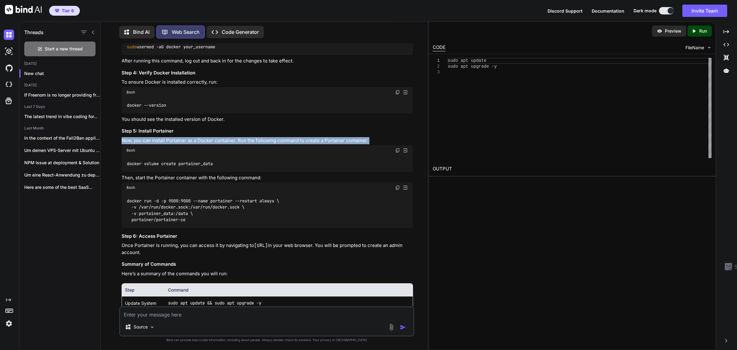
click at [397, 153] on img at bounding box center [397, 150] width 5 height 5
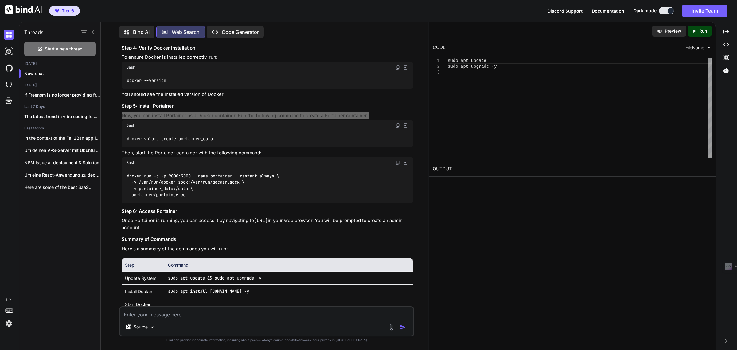
scroll to position [269, 0]
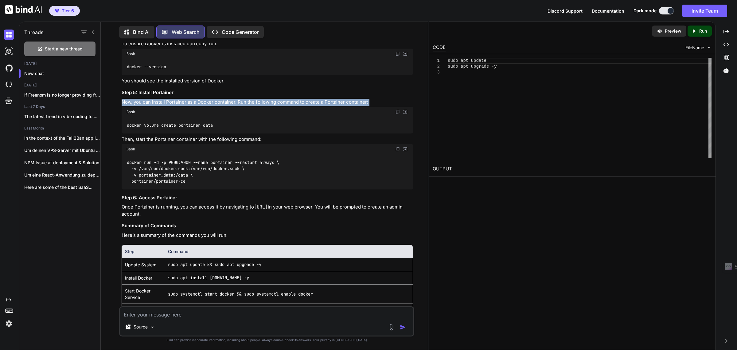
drag, startPoint x: 132, startPoint y: 147, endPoint x: 131, endPoint y: 150, distance: 3.3
click at [132, 147] on div "To install Docker and Portainer on your Ubuntu 24.04.3 VPS server, follow these…" at bounding box center [268, 107] width 292 height 563
click at [131, 143] on p "Then, start the Portainer container with the following command:" at bounding box center [268, 139] width 292 height 7
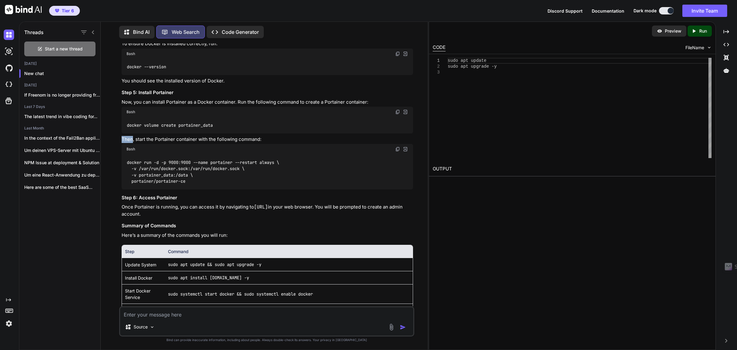
click at [131, 143] on p "Then, start the Portainer container with the following command:" at bounding box center [268, 139] width 292 height 7
drag, startPoint x: 399, startPoint y: 161, endPoint x: 15, endPoint y: 238, distance: 392.3
click at [399, 151] on img at bounding box center [397, 149] width 5 height 5
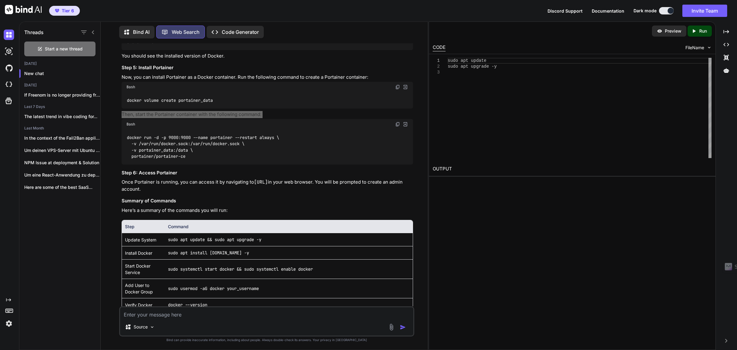
scroll to position [307, 0]
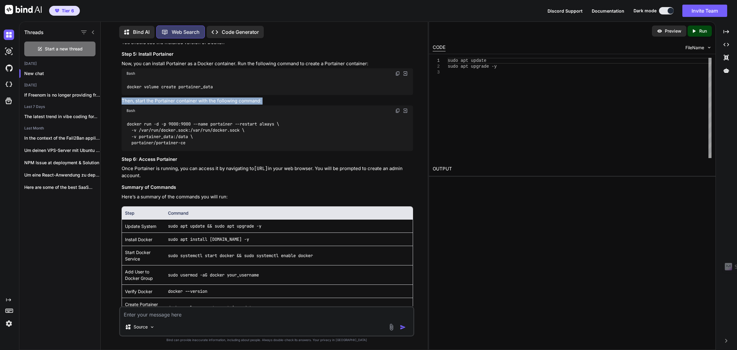
click at [134, 163] on h3 "Step 6: Access Portainer" at bounding box center [268, 159] width 292 height 7
click at [133, 163] on h3 "Step 6: Access Portainer" at bounding box center [268, 159] width 292 height 7
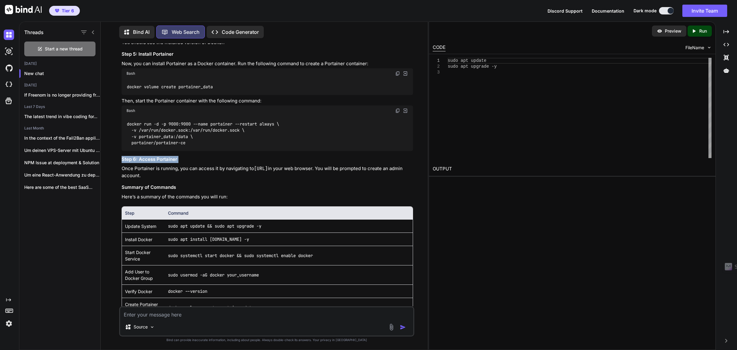
drag, startPoint x: 209, startPoint y: 185, endPoint x: 123, endPoint y: 180, distance: 86.2
click at [123, 179] on p "Once Portainer is running, you can access it by navigating to [URL] in your web…" at bounding box center [268, 172] width 292 height 14
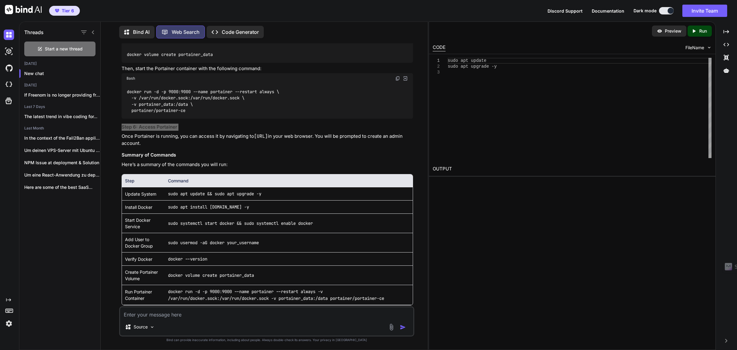
scroll to position [383, 0]
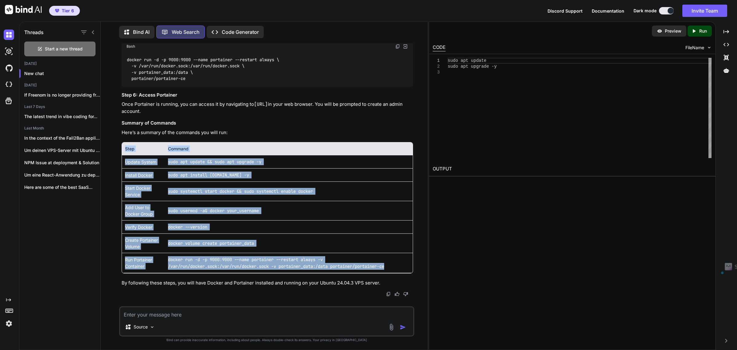
drag, startPoint x: 400, startPoint y: 263, endPoint x: 125, endPoint y: 150, distance: 297.7
click at [125, 150] on table "Step Command Update System sudo apt update && sudo apt upgrade -y Install Docke…" at bounding box center [267, 207] width 291 height 131
click at [582, 246] on div "Preview Created with Pixso. Run CODE FileName 1 2 3 sudo apt update sudo apt up…" at bounding box center [572, 186] width 287 height 328
